Goal: Communication & Community: Participate in discussion

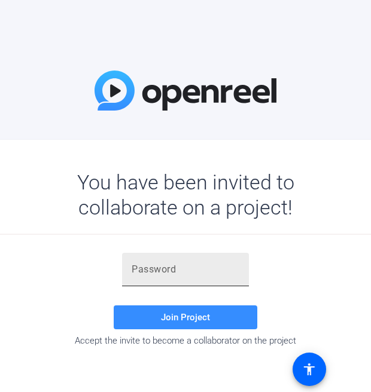
click at [157, 282] on div at bounding box center [186, 270] width 108 height 34
click at [159, 272] on input "text" at bounding box center [186, 270] width 108 height 14
paste input "$N-pAM"
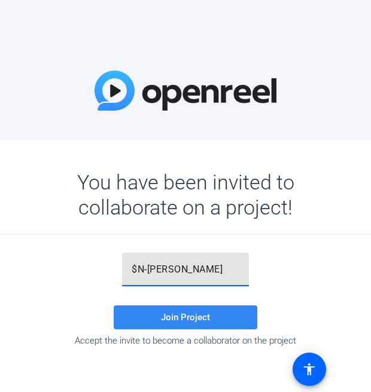
type input "$N-pAM"
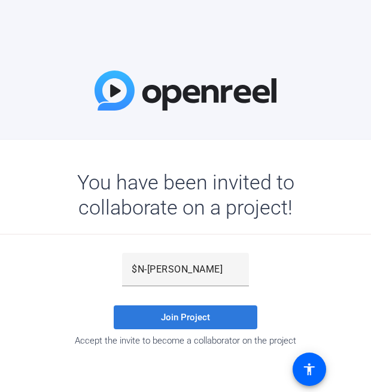
click at [165, 315] on span "Join Project" at bounding box center [185, 317] width 49 height 11
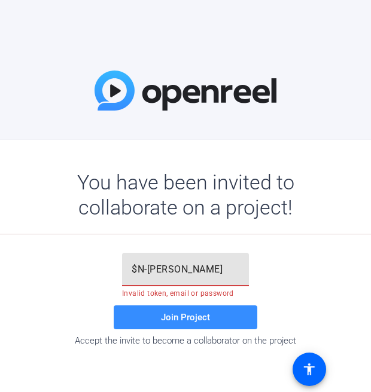
drag, startPoint x: 176, startPoint y: 271, endPoint x: 82, endPoint y: 272, distance: 93.9
click at [83, 272] on div "$N-pAM Invalid token, email or password Join Project Accept the invite to becom…" at bounding box center [185, 299] width 491 height 93
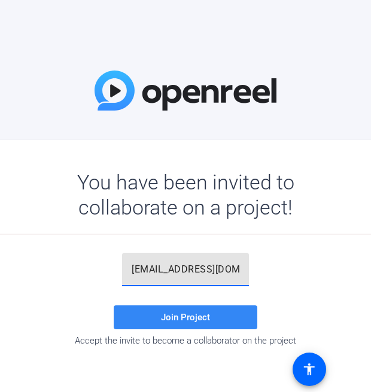
click at [205, 328] on span at bounding box center [186, 317] width 144 height 29
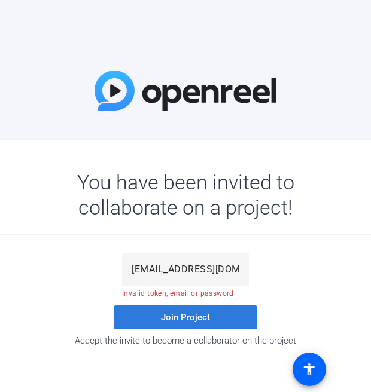
click at [199, 312] on span at bounding box center [186, 317] width 144 height 29
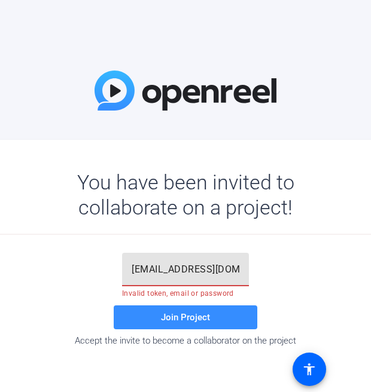
drag, startPoint x: 132, startPoint y: 284, endPoint x: 28, endPoint y: 287, distance: 104.2
click at [28, 287] on div "teona.surguladze2@astrazeneca.com Invalid token, email or password Join Project…" at bounding box center [185, 299] width 491 height 93
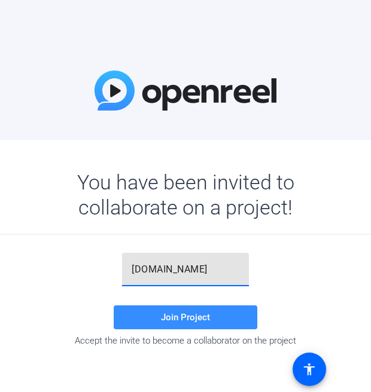
type input "trazeneca.com"
click at [176, 276] on input "text" at bounding box center [186, 270] width 108 height 14
paste input "$N-[PERSON_NAME]"
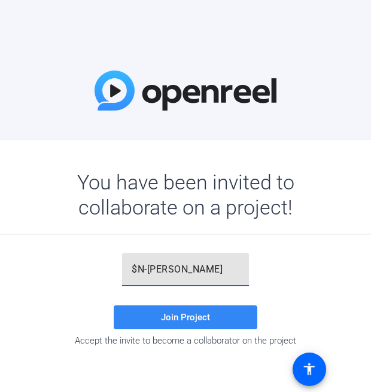
type input "$N-[PERSON_NAME]"
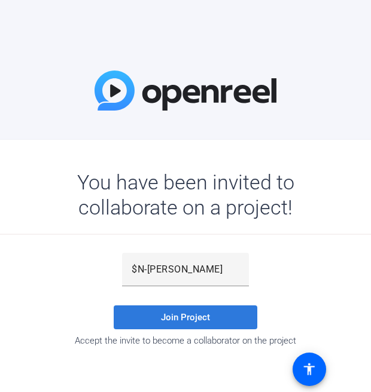
click at [166, 316] on span "Join Project" at bounding box center [185, 317] width 49 height 11
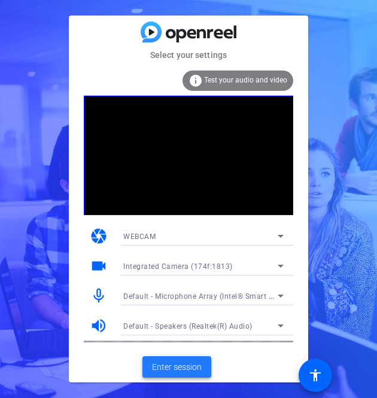
click at [185, 367] on span "Enter session" at bounding box center [177, 367] width 50 height 13
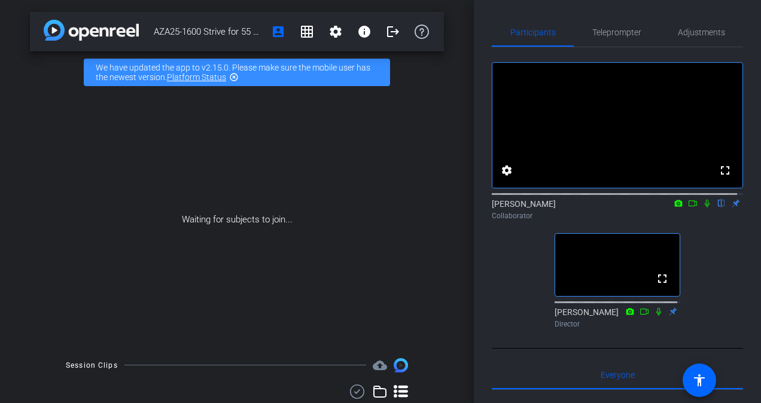
scroll to position [162, 0]
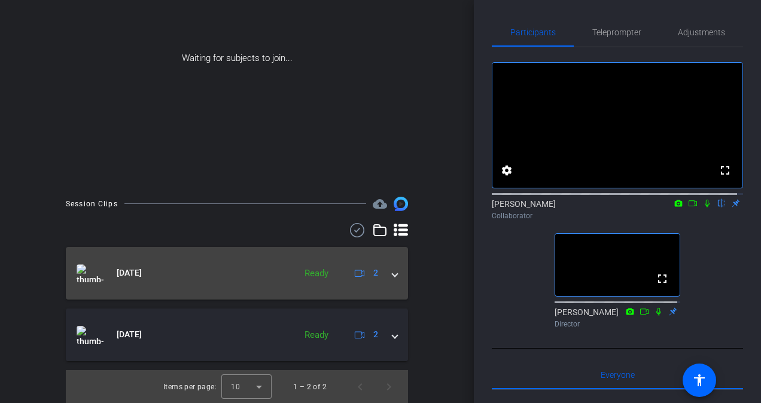
click at [224, 275] on mat-panel-title "[DATE]" at bounding box center [183, 273] width 212 height 18
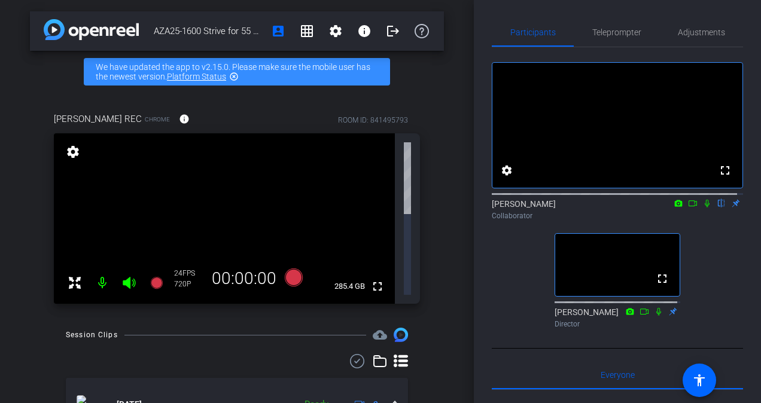
scroll to position [0, 0]
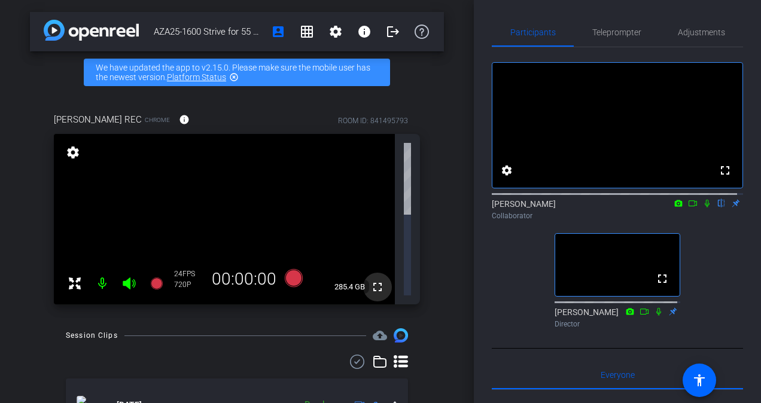
click at [370, 280] on mat-icon "fullscreen" at bounding box center [377, 287] width 14 height 14
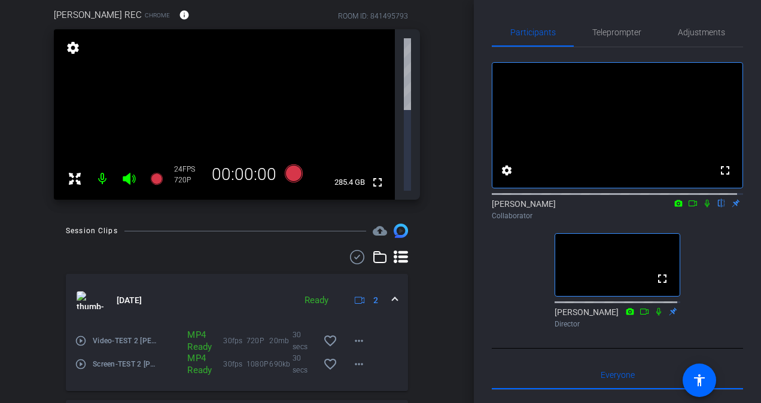
scroll to position [116, 0]
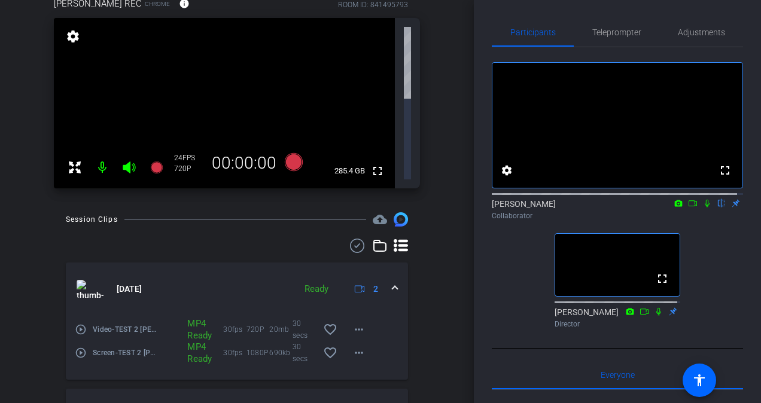
click at [259, 388] on div at bounding box center [380, 201] width 761 height 403
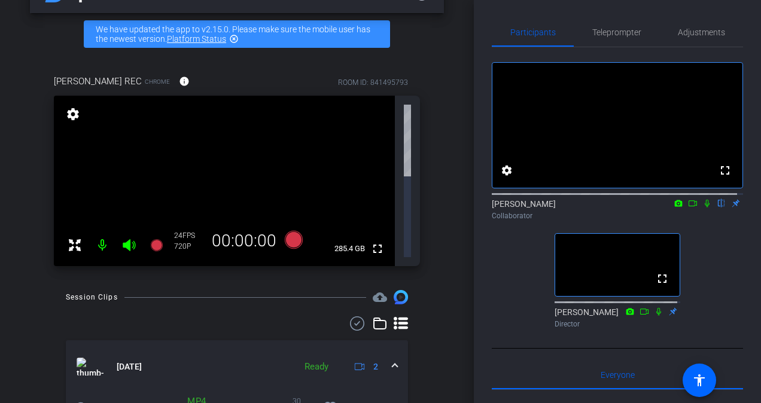
scroll to position [0, 0]
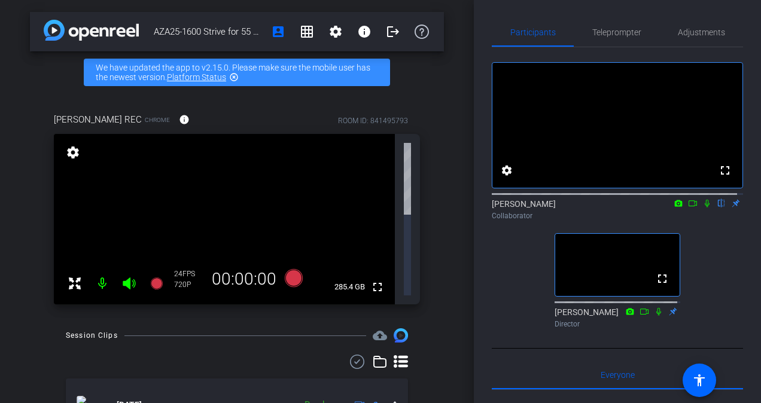
click at [242, 159] on video at bounding box center [224, 219] width 341 height 171
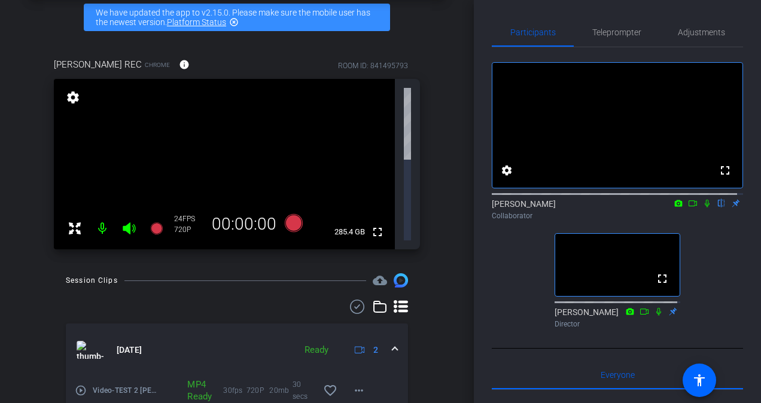
scroll to position [116, 0]
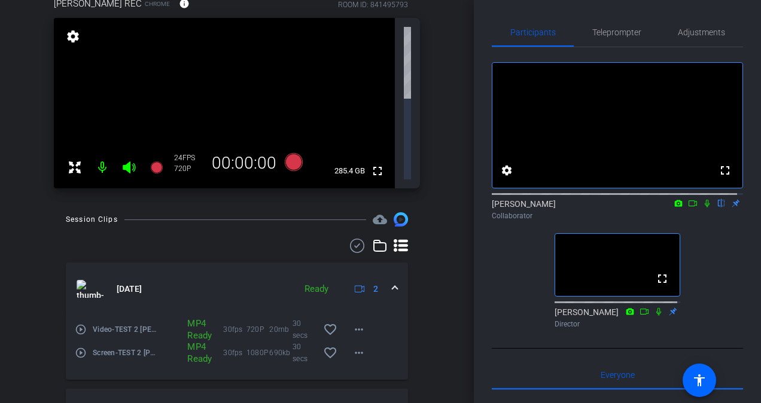
click at [81, 324] on mat-icon "play_circle_outline" at bounding box center [81, 330] width 12 height 12
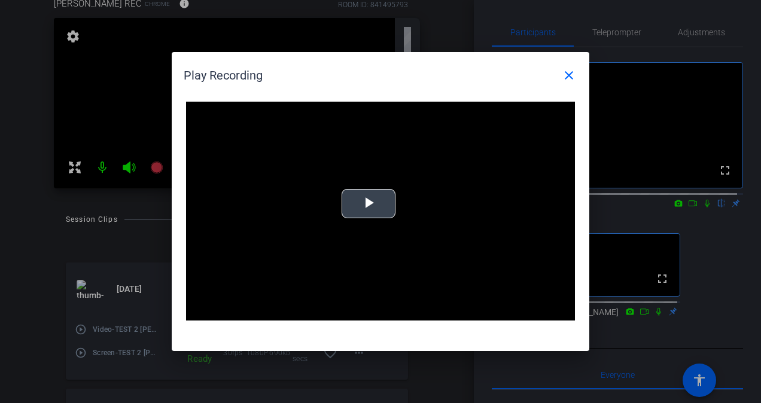
click at [369, 204] on span "Video Player" at bounding box center [369, 204] width 0 height 0
click at [370, 74] on mat-icon "close" at bounding box center [569, 75] width 14 height 14
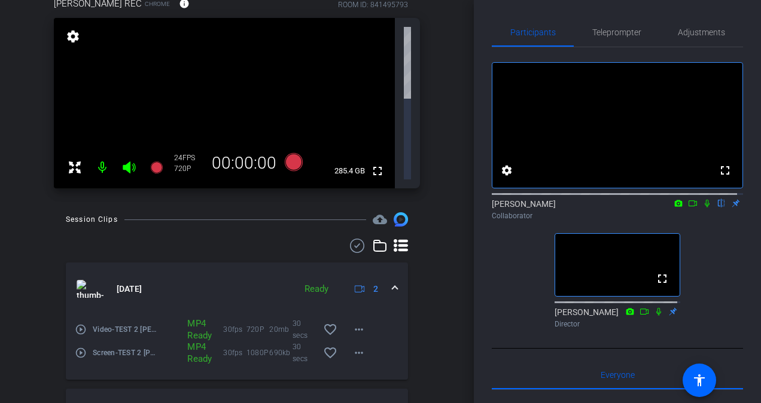
click at [81, 347] on mat-icon "play_circle_outline" at bounding box center [81, 353] width 12 height 12
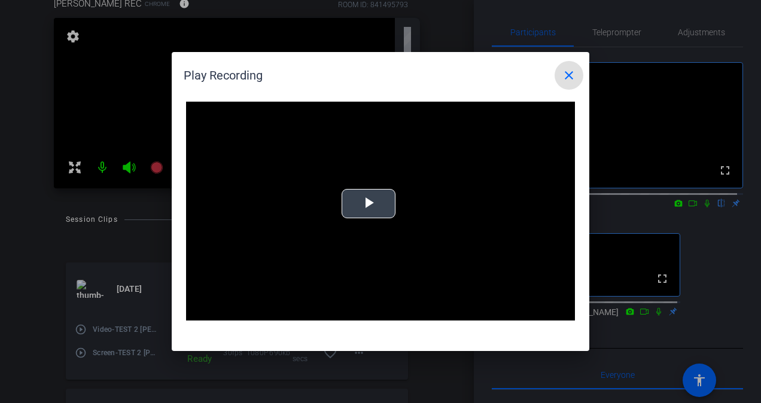
click at [370, 200] on video "Video Player" at bounding box center [380, 211] width 389 height 219
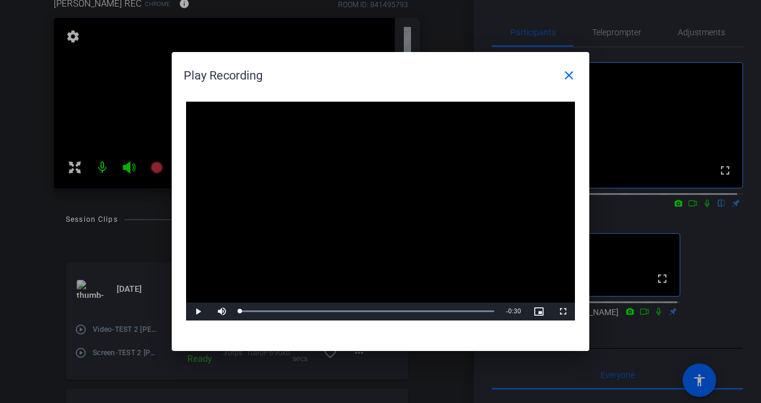
click at [343, 179] on video "Video Player" at bounding box center [380, 211] width 389 height 219
click at [370, 76] on mat-icon "close" at bounding box center [569, 75] width 14 height 14
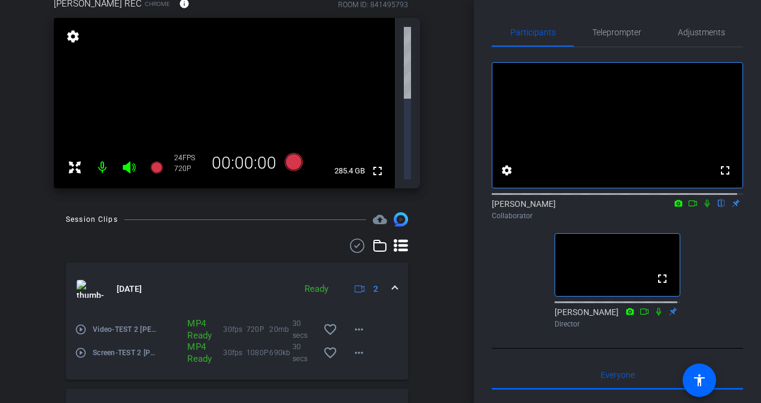
scroll to position [0, 0]
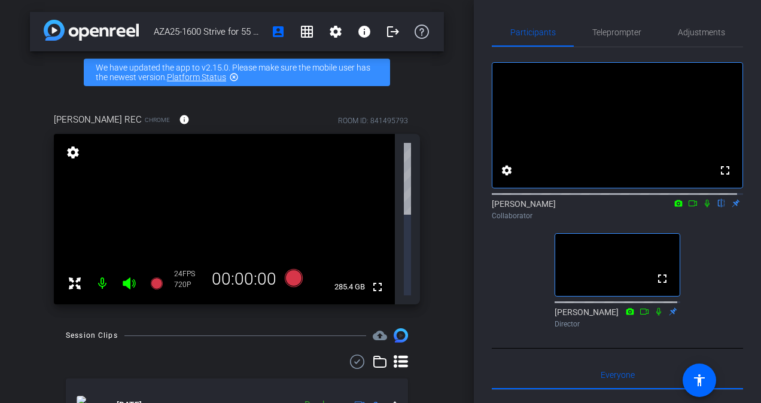
click at [205, 156] on video at bounding box center [224, 219] width 341 height 171
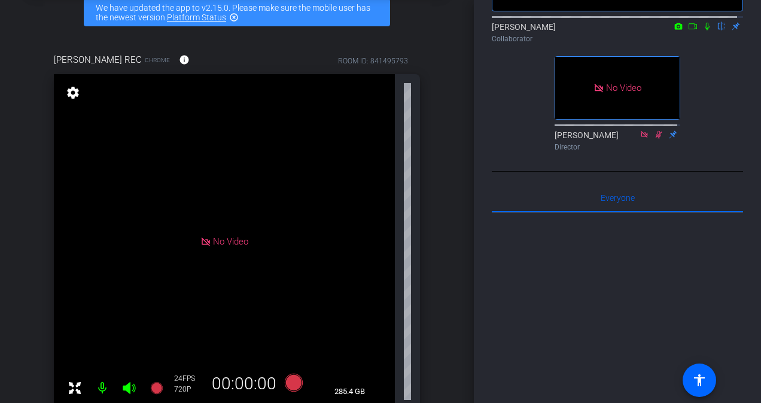
scroll to position [179, 0]
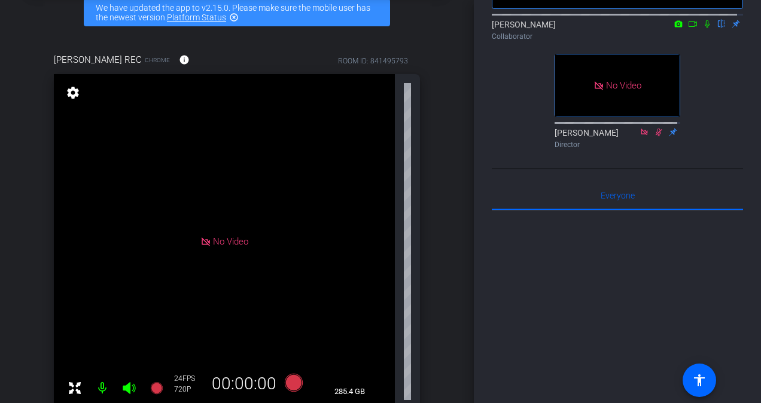
click at [370, 28] on icon at bounding box center [707, 24] width 10 height 8
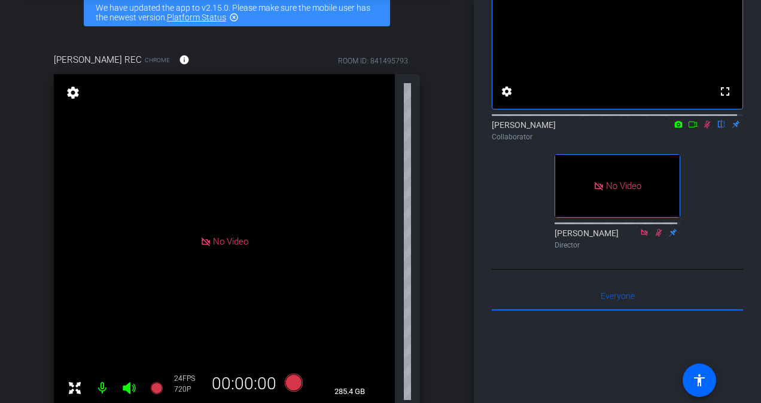
scroll to position [0, 0]
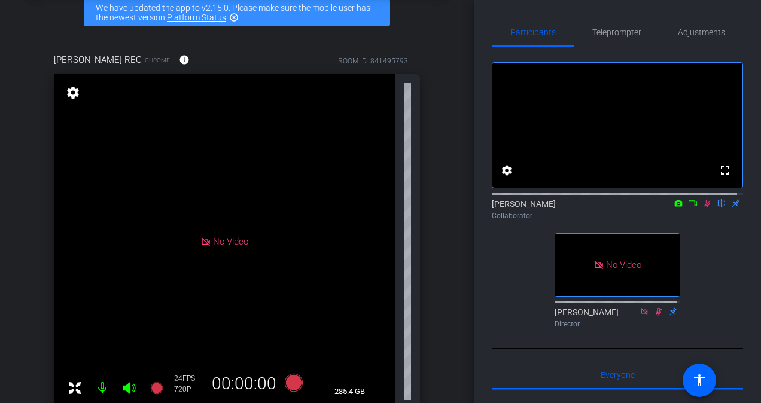
click at [370, 208] on icon at bounding box center [693, 203] width 10 height 8
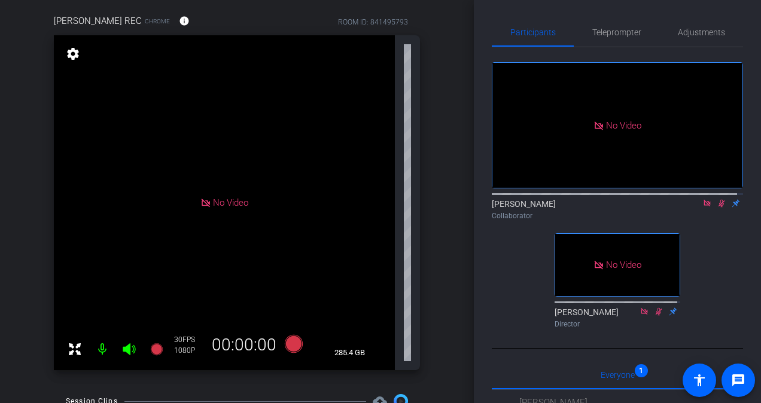
scroll to position [96, 0]
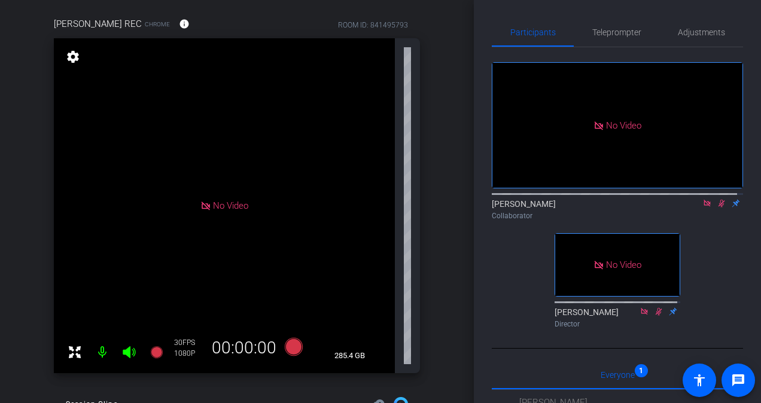
click at [213, 208] on span "No Video" at bounding box center [230, 205] width 35 height 11
click at [370, 28] on span "Teleprompter" at bounding box center [616, 32] width 49 height 8
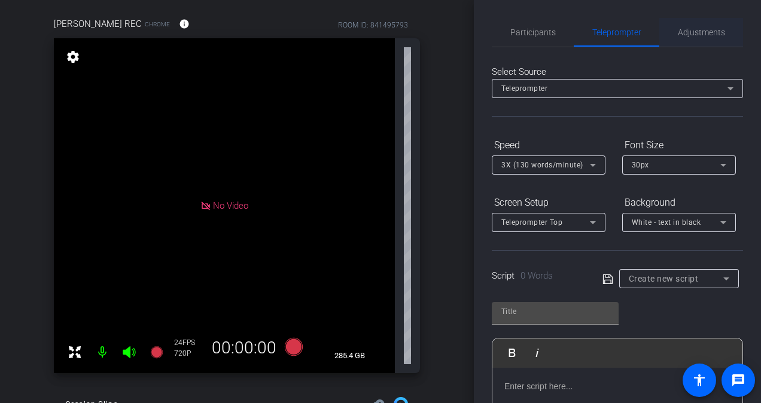
click at [370, 34] on div "Adjustments" at bounding box center [701, 32] width 84 height 29
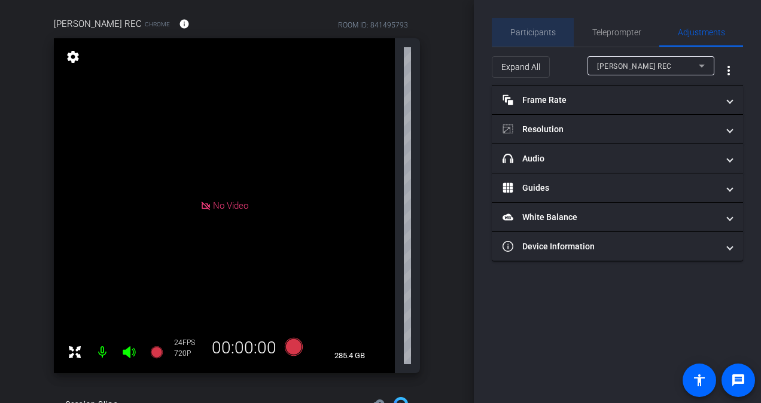
click at [370, 36] on span "Participants" at bounding box center [532, 32] width 45 height 8
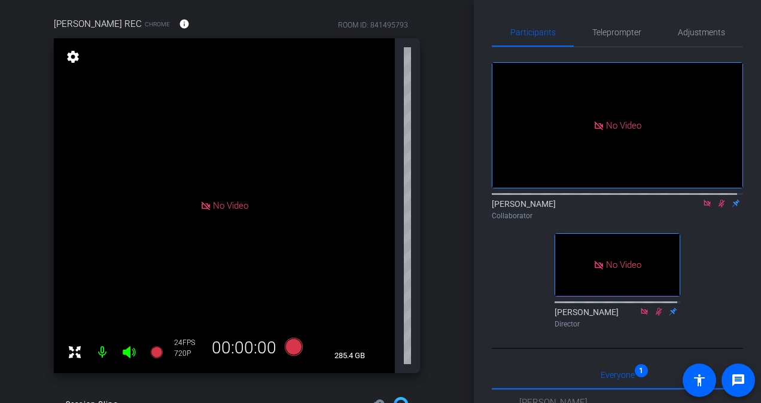
scroll to position [0, 0]
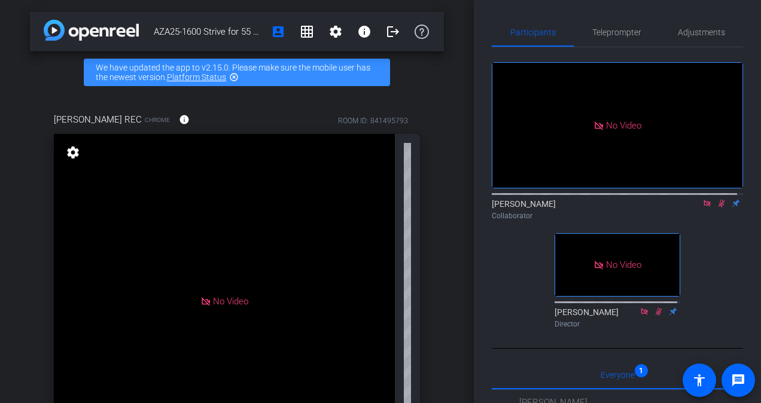
click at [370, 200] on icon at bounding box center [707, 203] width 7 height 7
click at [370, 209] on mat-icon at bounding box center [707, 203] width 14 height 11
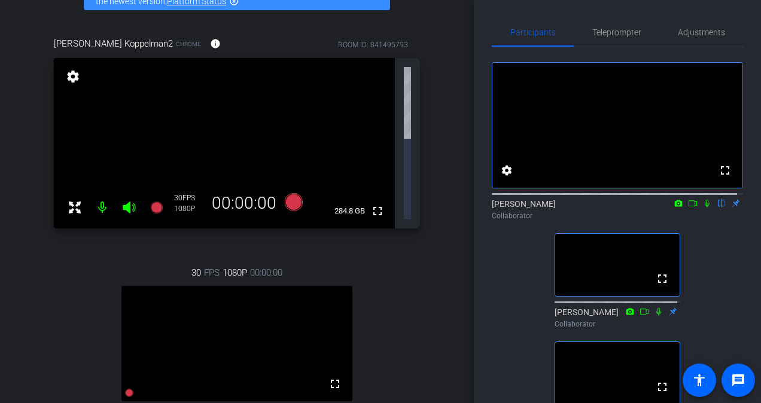
scroll to position [77, 0]
click at [370, 208] on icon at bounding box center [679, 203] width 10 height 8
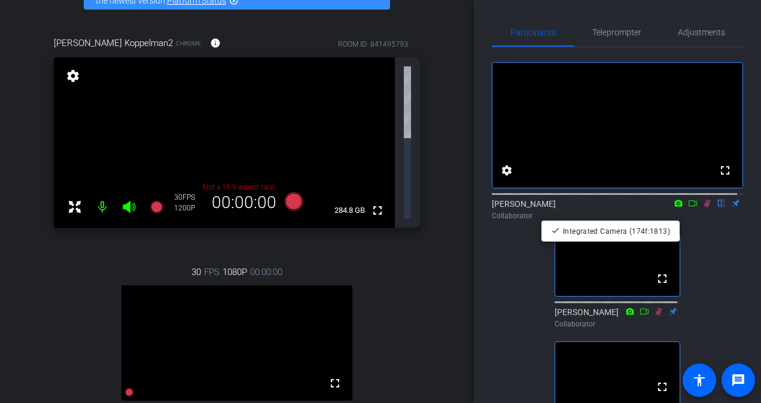
click at [370, 218] on div at bounding box center [380, 201] width 761 height 403
click at [370, 208] on icon at bounding box center [693, 203] width 10 height 8
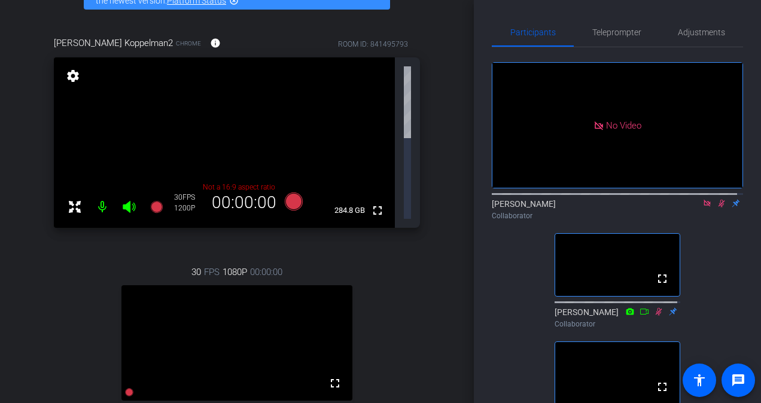
click at [370, 208] on icon at bounding box center [707, 203] width 10 height 8
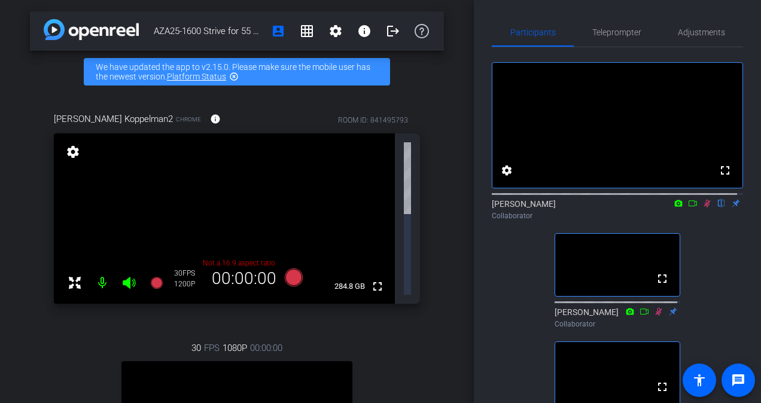
scroll to position [0, 0]
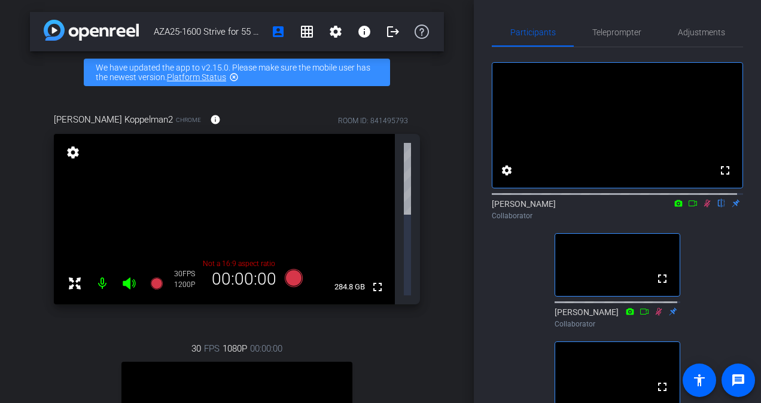
click at [370, 133] on video at bounding box center [617, 125] width 250 height 125
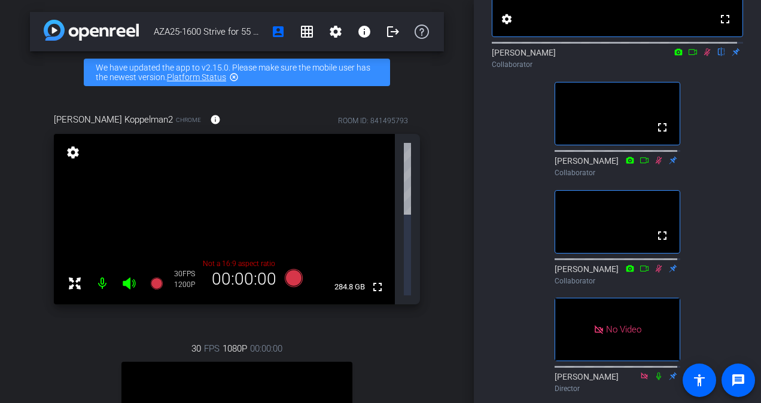
scroll to position [153, 0]
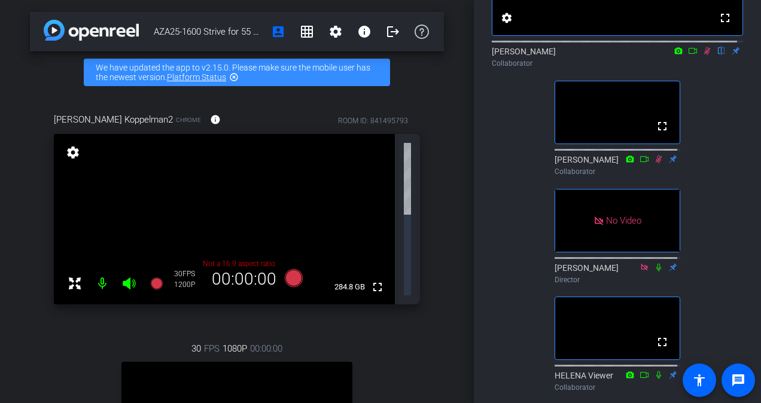
click at [370, 55] on icon at bounding box center [707, 51] width 7 height 8
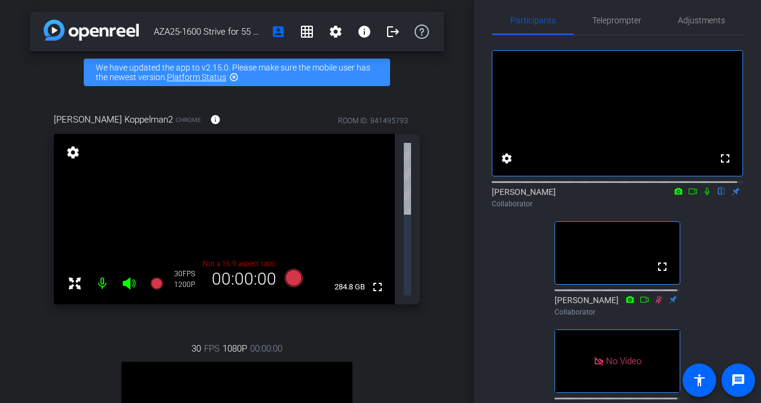
scroll to position [11, 0]
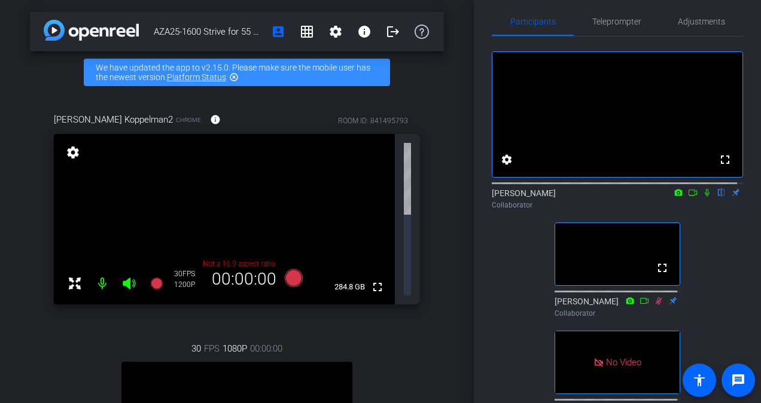
click at [370, 198] on mat-icon at bounding box center [693, 192] width 14 height 11
click at [370, 198] on mat-icon at bounding box center [707, 192] width 14 height 11
click at [370, 167] on mat-icon "settings" at bounding box center [507, 160] width 14 height 14
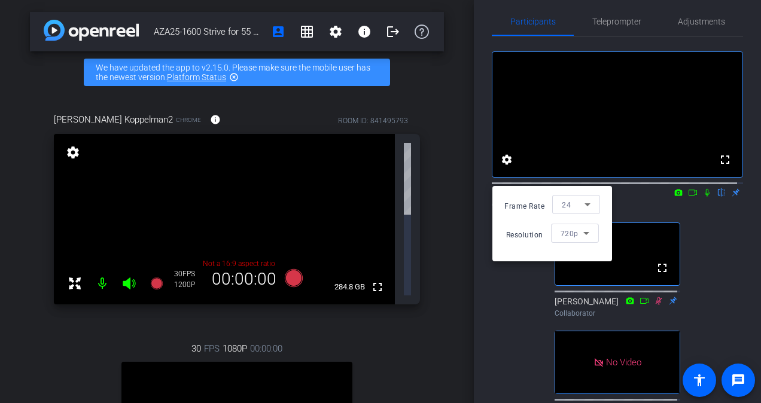
click at [370, 258] on div "Frame Rate 24 Resolution 720p" at bounding box center [552, 223] width 120 height 75
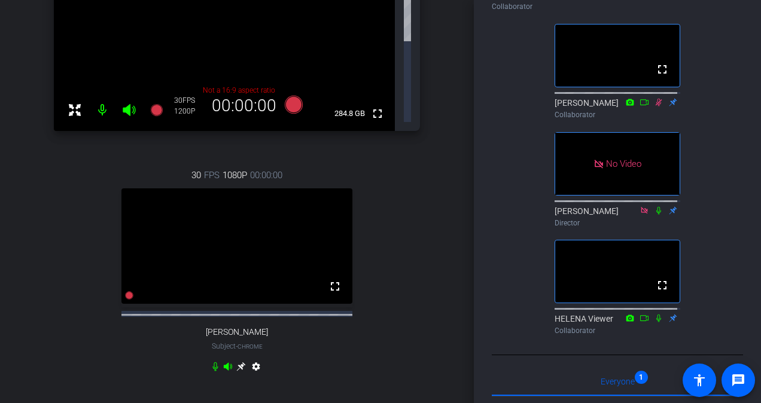
scroll to position [0, 0]
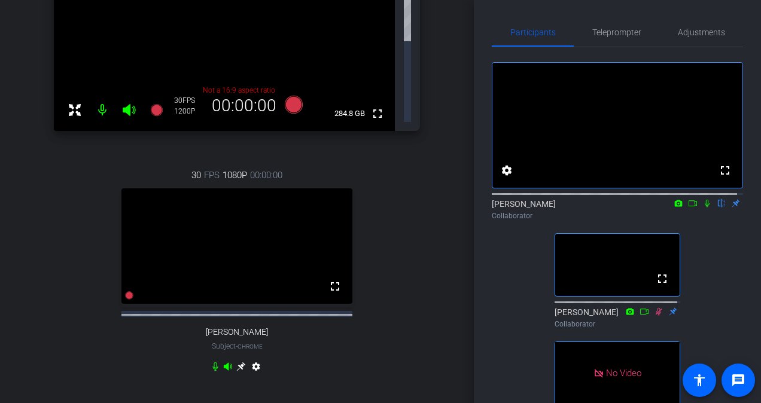
click at [370, 123] on video at bounding box center [617, 125] width 250 height 125
click at [370, 208] on icon at bounding box center [707, 203] width 10 height 8
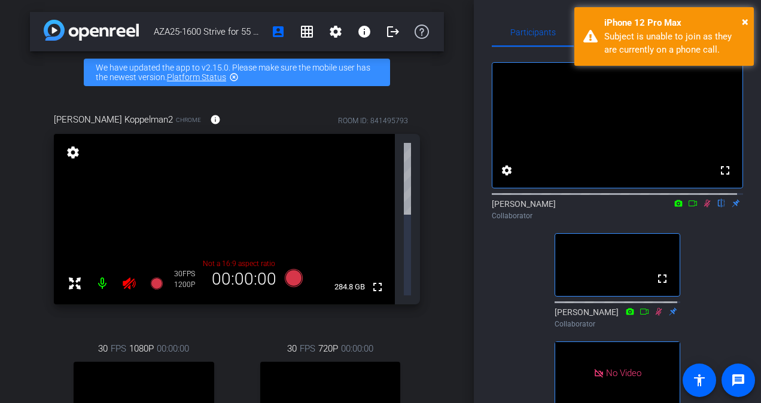
click at [370, 208] on icon at bounding box center [707, 204] width 7 height 8
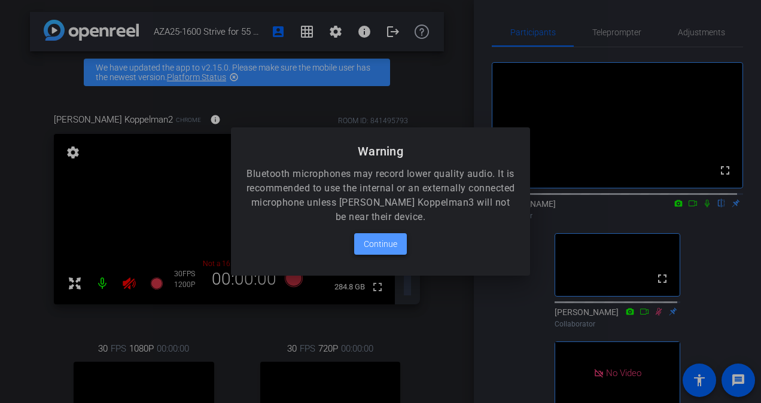
click at [370, 240] on span "Continue" at bounding box center [381, 244] width 34 height 14
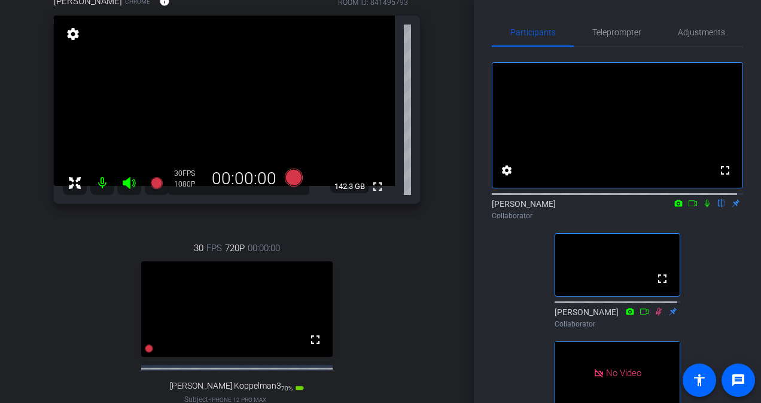
scroll to position [132, 0]
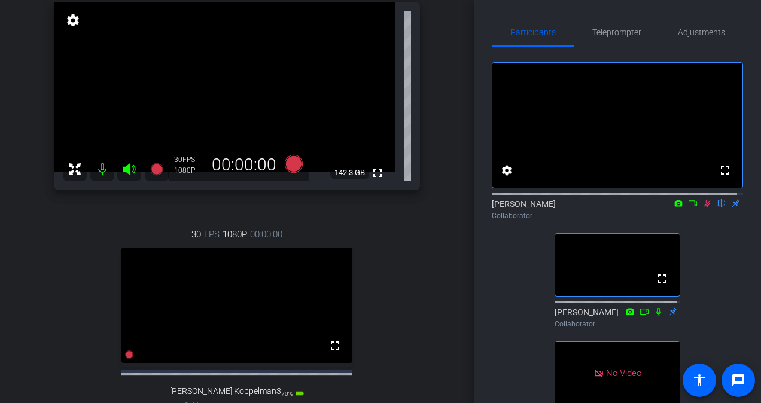
click at [370, 208] on icon at bounding box center [707, 203] width 10 height 8
click at [370, 206] on icon at bounding box center [679, 203] width 8 height 7
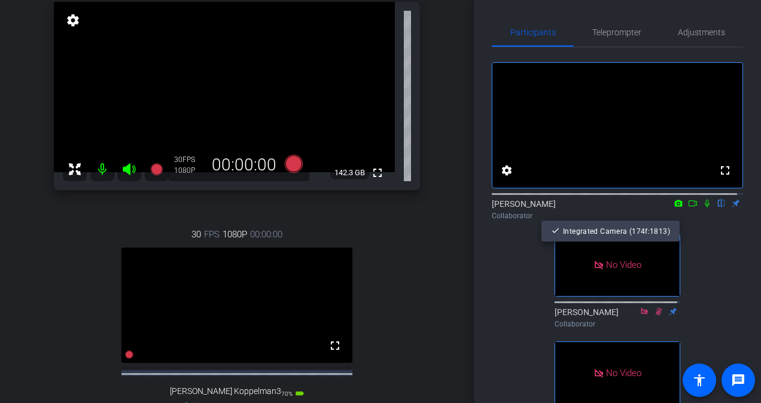
click at [370, 214] on div at bounding box center [380, 201] width 761 height 403
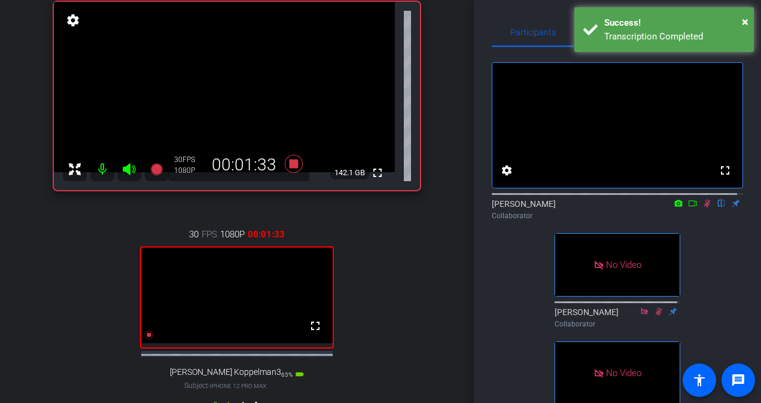
click at [370, 208] on icon at bounding box center [707, 203] width 10 height 8
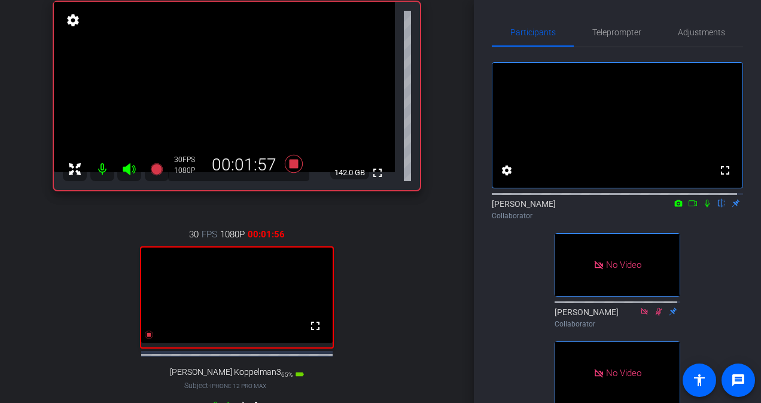
click at [370, 208] on icon at bounding box center [707, 204] width 5 height 8
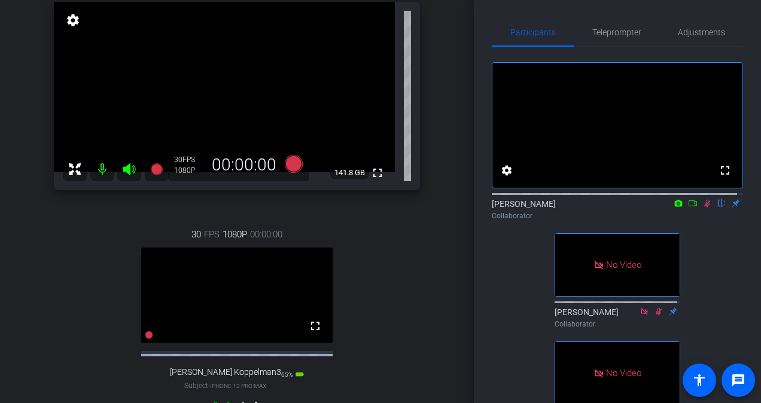
click at [370, 208] on icon at bounding box center [707, 204] width 7 height 8
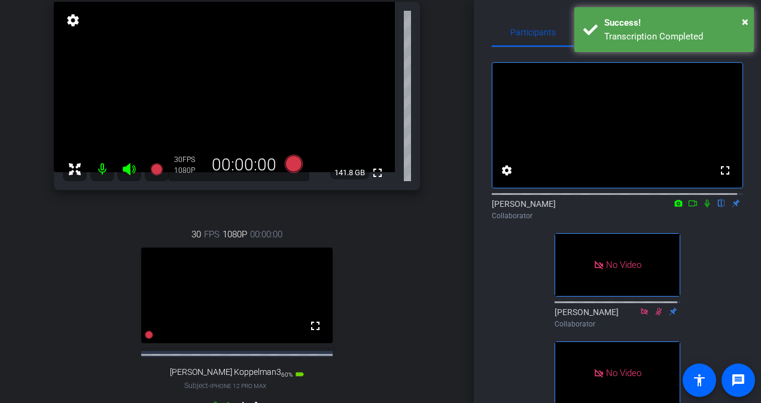
click at [370, 209] on mat-icon at bounding box center [707, 203] width 14 height 11
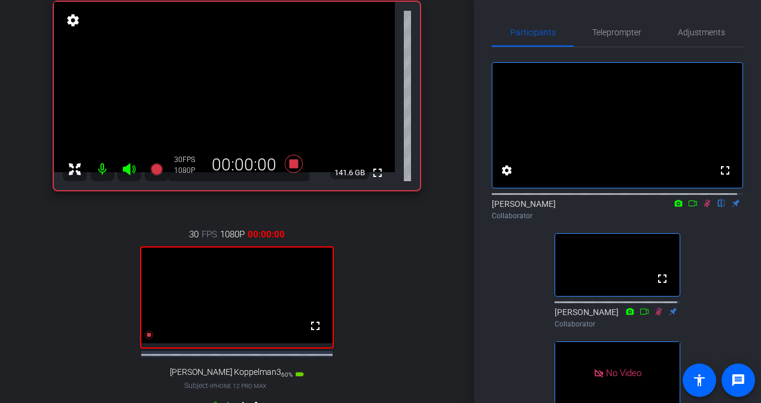
click at [370, 208] on icon at bounding box center [707, 203] width 10 height 8
click at [370, 208] on icon at bounding box center [707, 204] width 5 height 8
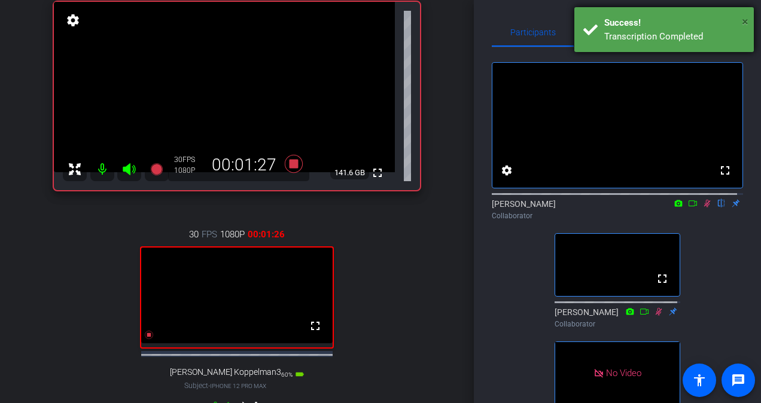
click at [370, 23] on span "×" at bounding box center [745, 21] width 7 height 14
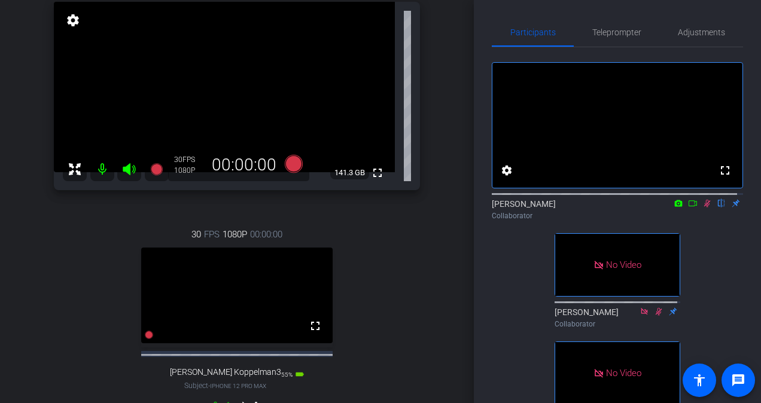
click at [370, 209] on mat-icon at bounding box center [707, 203] width 14 height 11
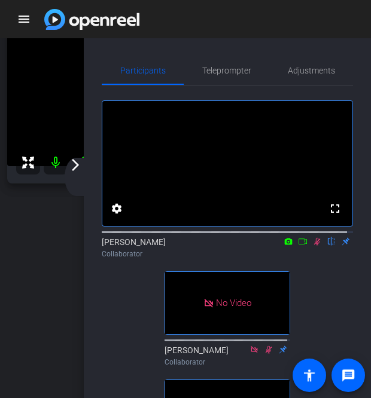
click at [312, 246] on icon at bounding box center [317, 242] width 10 height 8
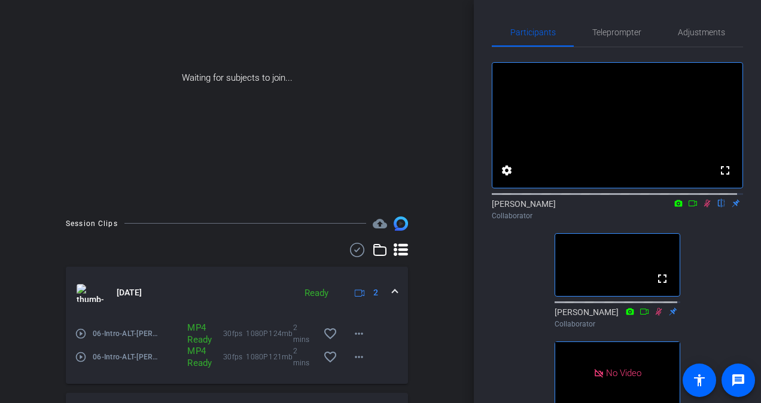
scroll to position [153, 0]
